Goal: Check status: Check status

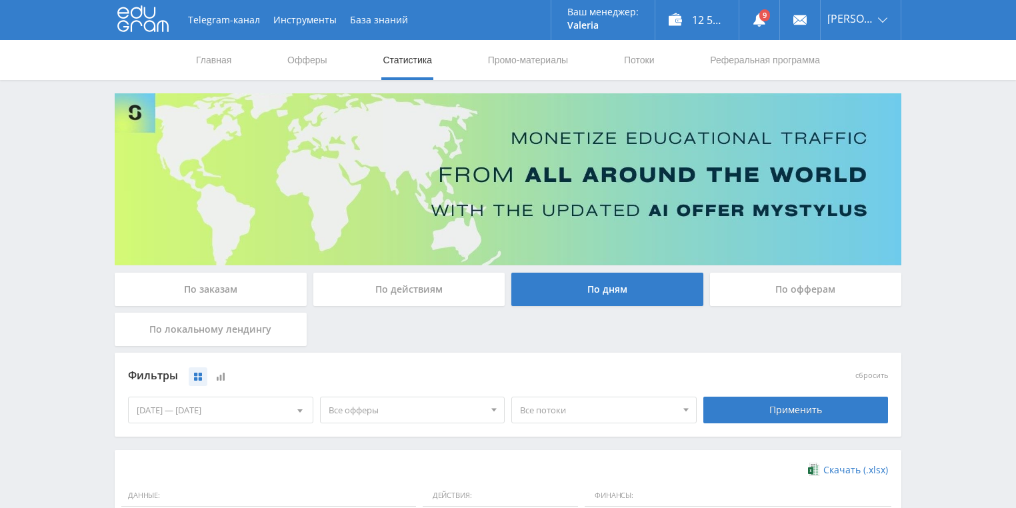
scroll to position [267, 0]
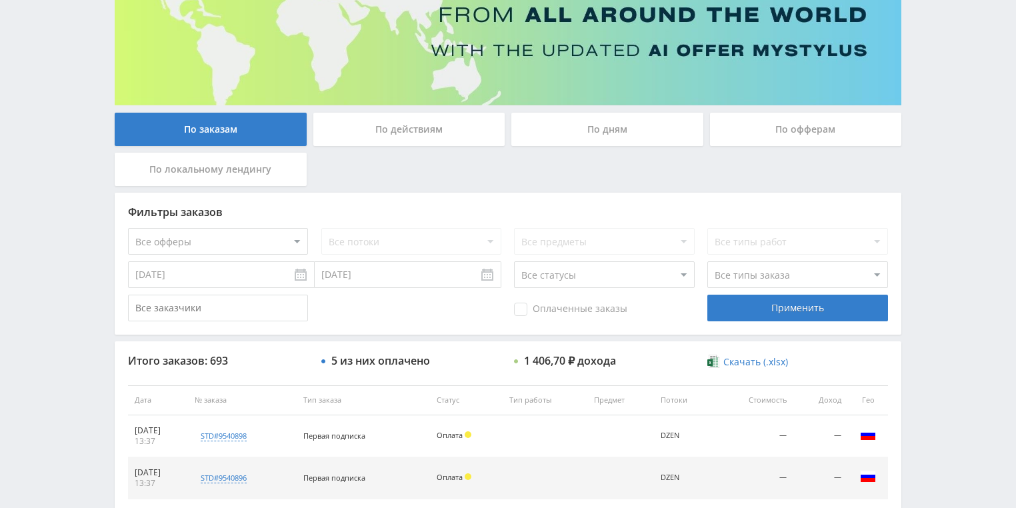
click at [409, 123] on div "По действиям" at bounding box center [409, 129] width 192 height 33
click at [0, 0] on input "По действиям" at bounding box center [0, 0] width 0 height 0
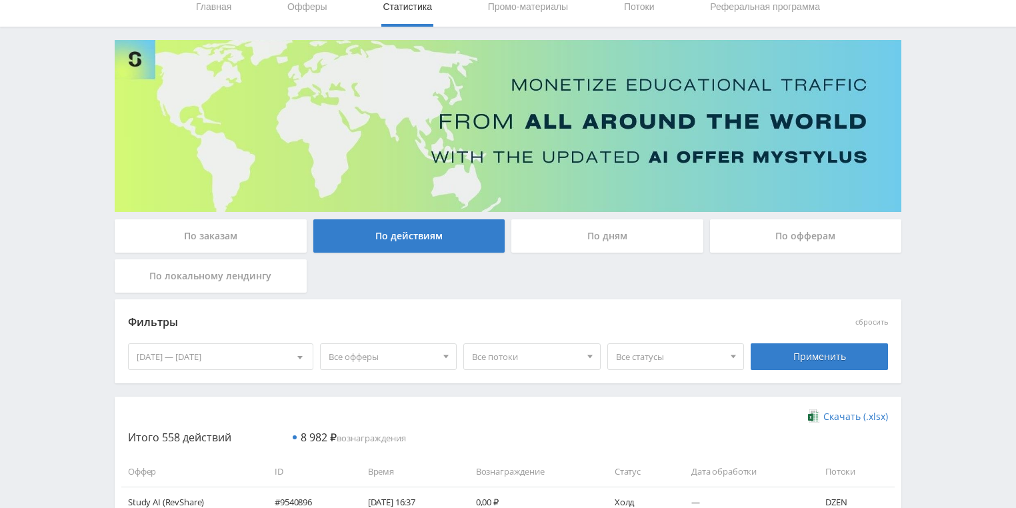
click at [599, 237] on div "По дням" at bounding box center [607, 235] width 192 height 33
click at [0, 0] on input "По дням" at bounding box center [0, 0] width 0 height 0
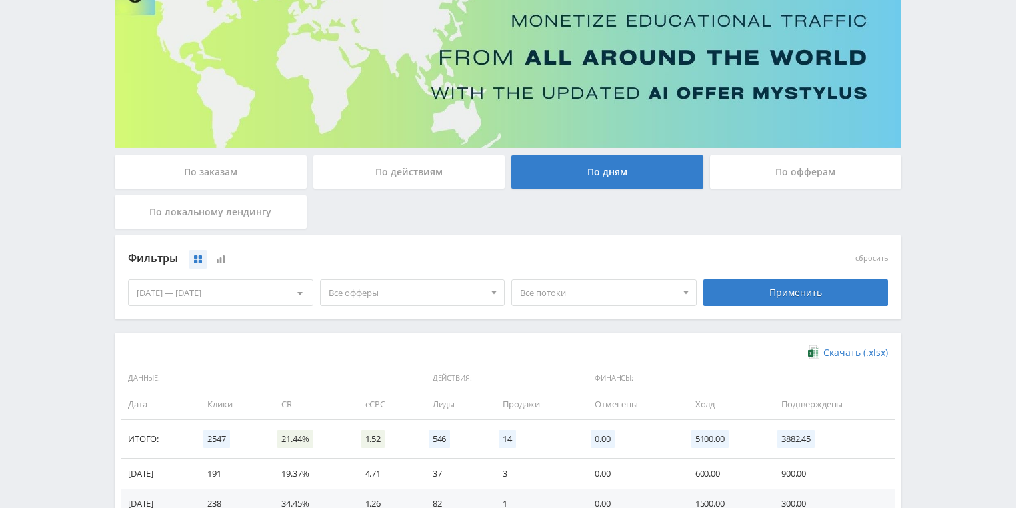
scroll to position [267, 0]
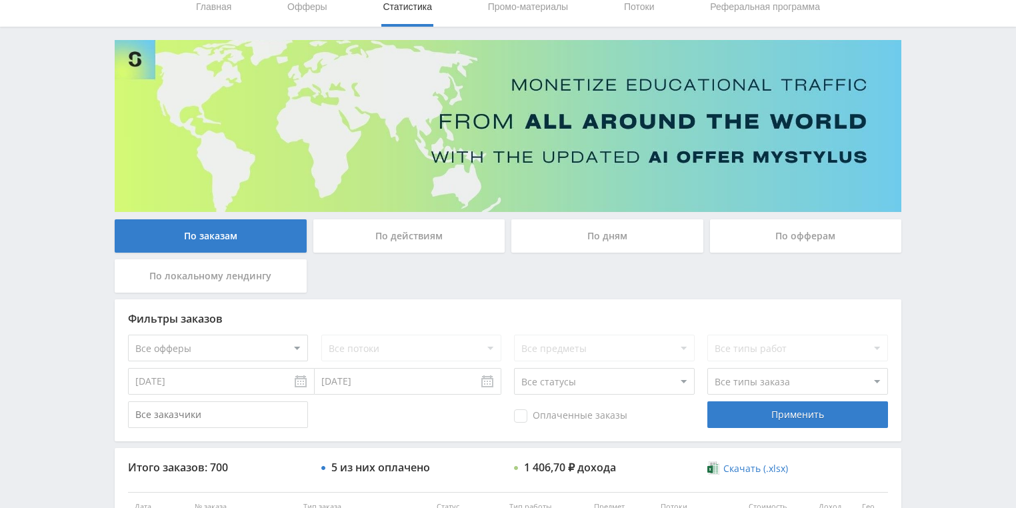
click at [424, 221] on div "По действиям" at bounding box center [409, 235] width 192 height 33
click at [0, 0] on input "По действиям" at bounding box center [0, 0] width 0 height 0
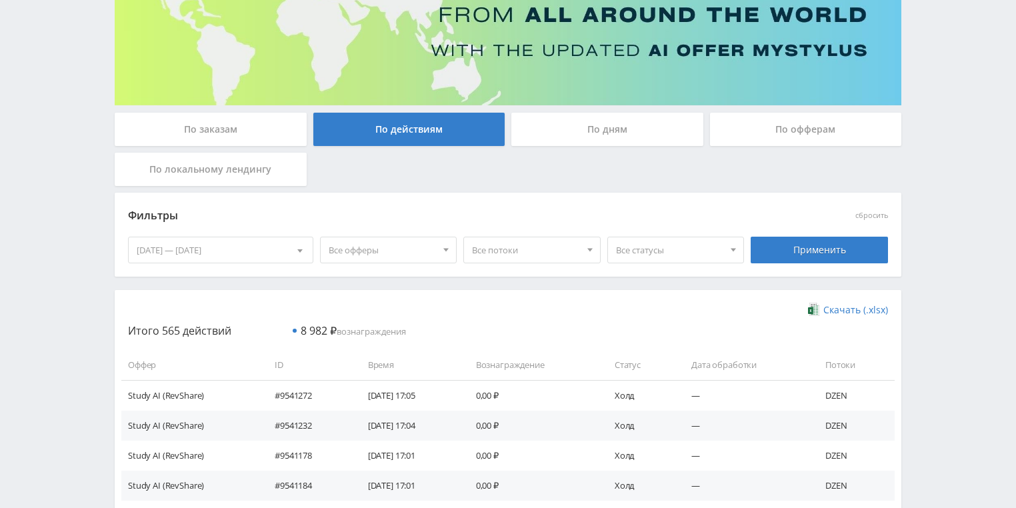
click at [577, 125] on div "По дням" at bounding box center [607, 129] width 192 height 33
click at [0, 0] on input "По дням" at bounding box center [0, 0] width 0 height 0
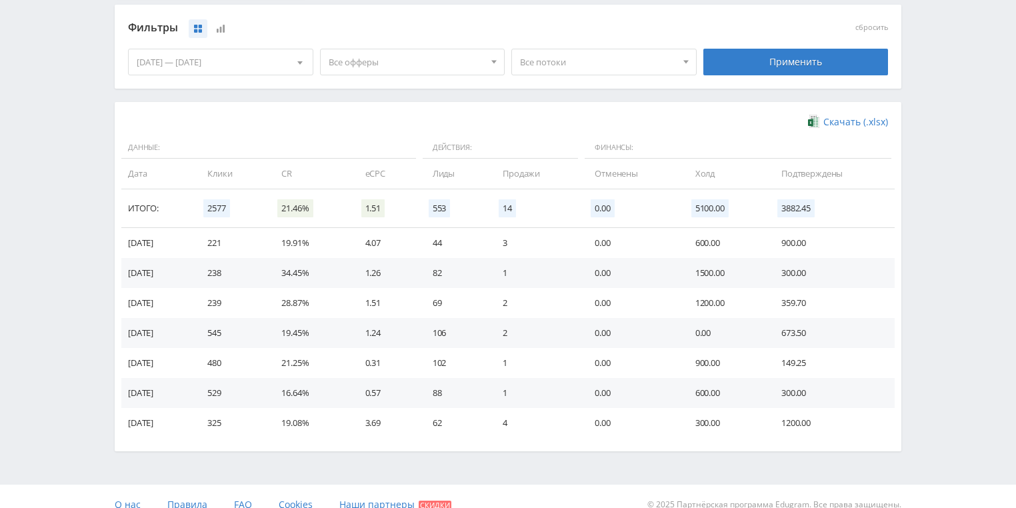
scroll to position [363, 0]
